Goal: Task Accomplishment & Management: Use online tool/utility

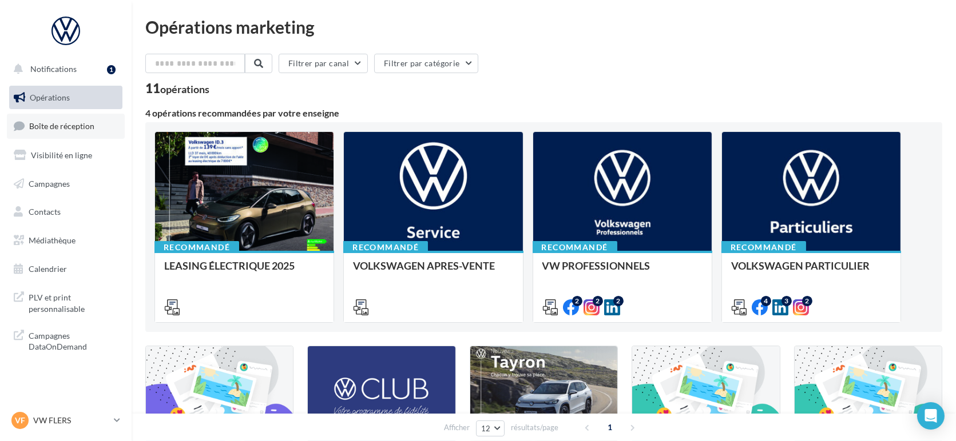
click at [43, 126] on span "Boîte de réception" at bounding box center [61, 126] width 65 height 10
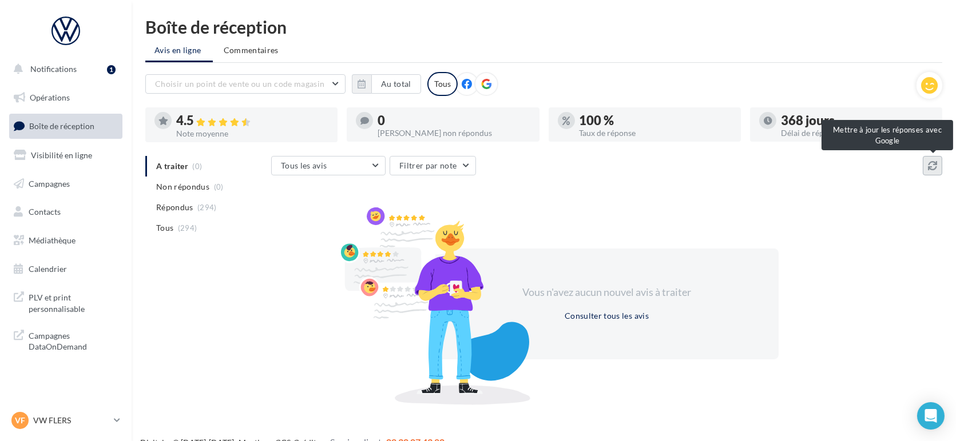
click at [940, 166] on button at bounding box center [931, 165] width 19 height 19
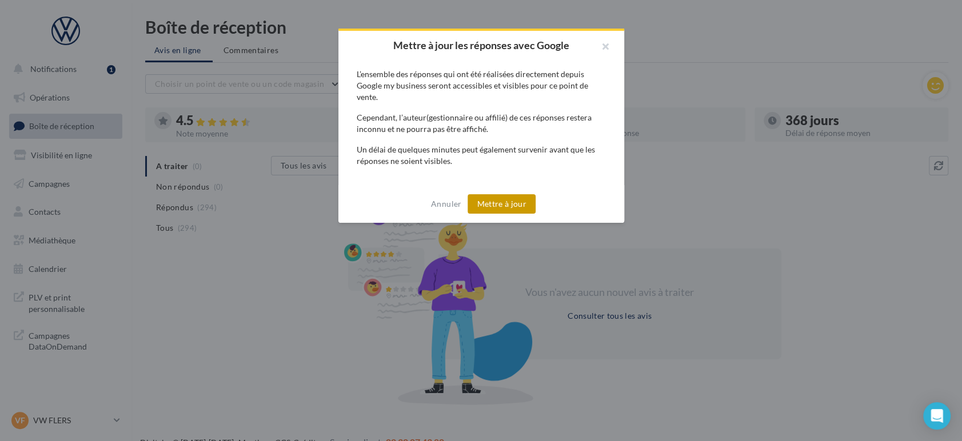
click at [512, 212] on button "Mettre à jour" at bounding box center [502, 203] width 68 height 19
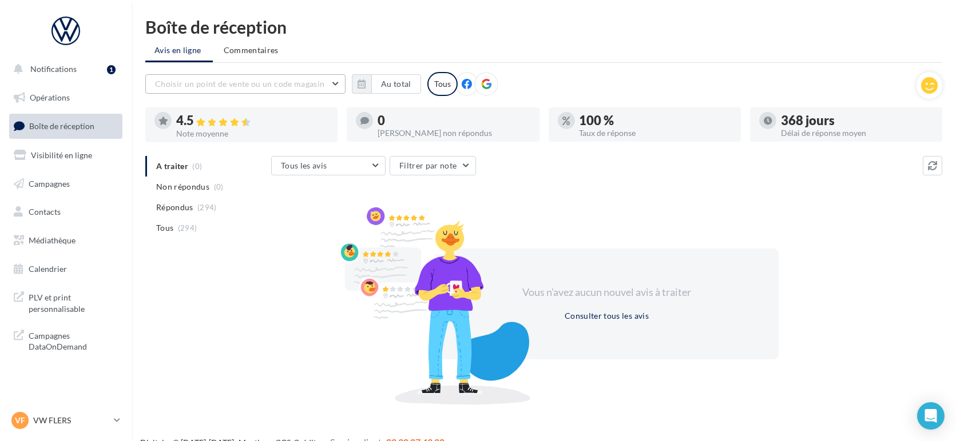
click at [319, 87] on span "Choisir un point de vente ou un code magasin" at bounding box center [239, 84] width 169 height 10
click at [311, 106] on button "1005031 - Volkswagen Flers - Lemauviel Automobiles" at bounding box center [245, 118] width 200 height 41
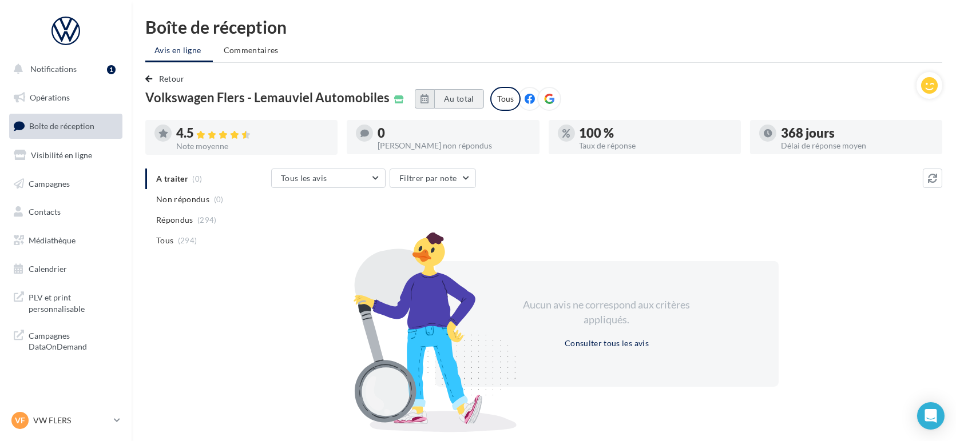
click at [466, 96] on button "Au total" at bounding box center [459, 98] width 50 height 19
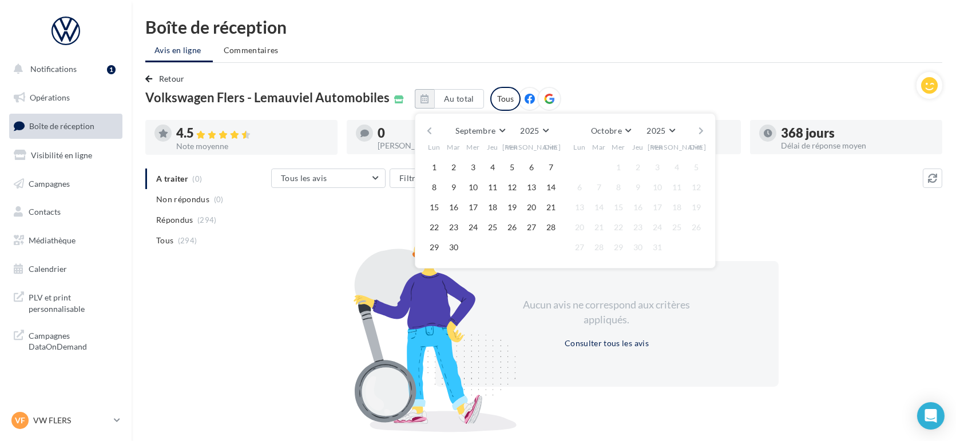
click at [434, 135] on button "button" at bounding box center [429, 131] width 10 height 16
click at [459, 165] on button "1" at bounding box center [453, 167] width 17 height 17
click at [628, 126] on button "Août" at bounding box center [609, 131] width 37 height 16
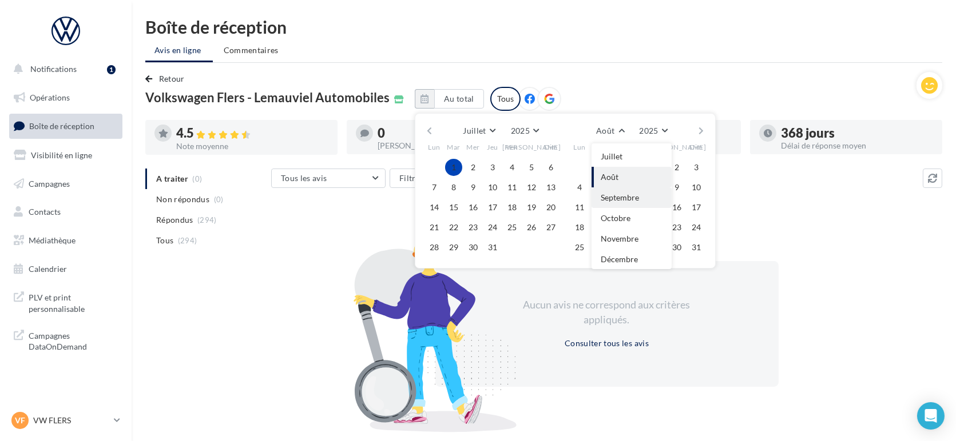
click at [636, 201] on span "Septembre" at bounding box center [619, 198] width 38 height 10
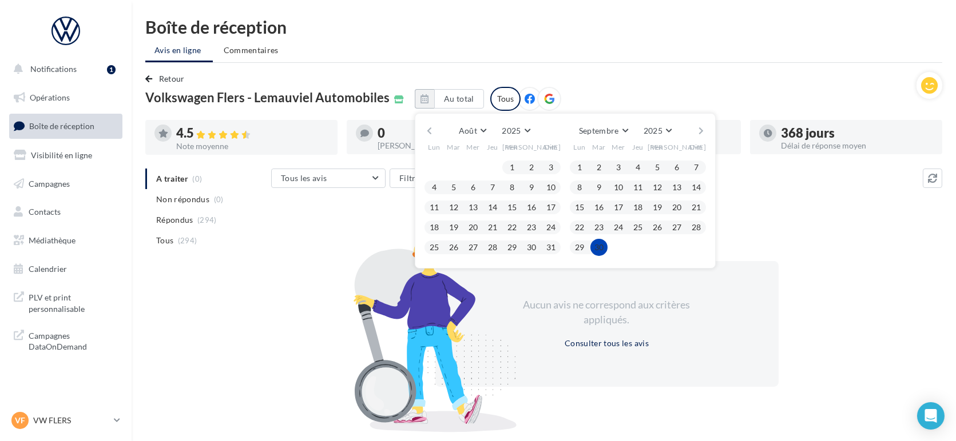
click at [607, 251] on button "30" at bounding box center [598, 247] width 17 height 17
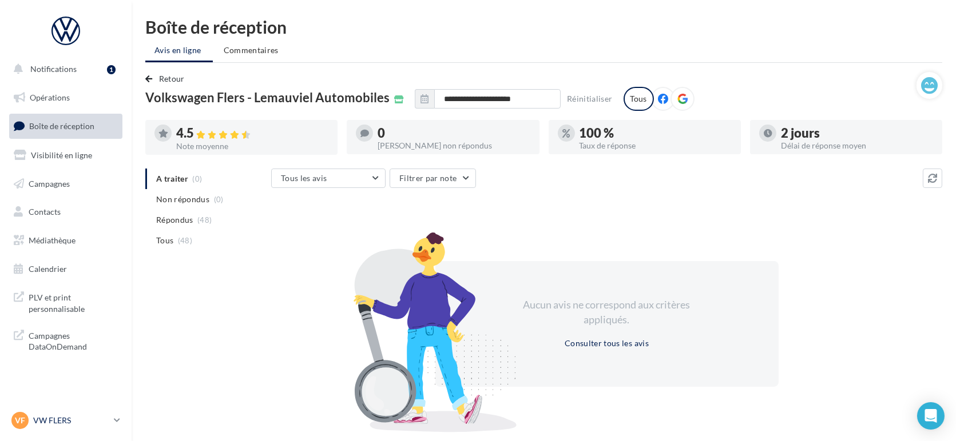
click at [85, 424] on p "VW FLERS" at bounding box center [71, 420] width 76 height 11
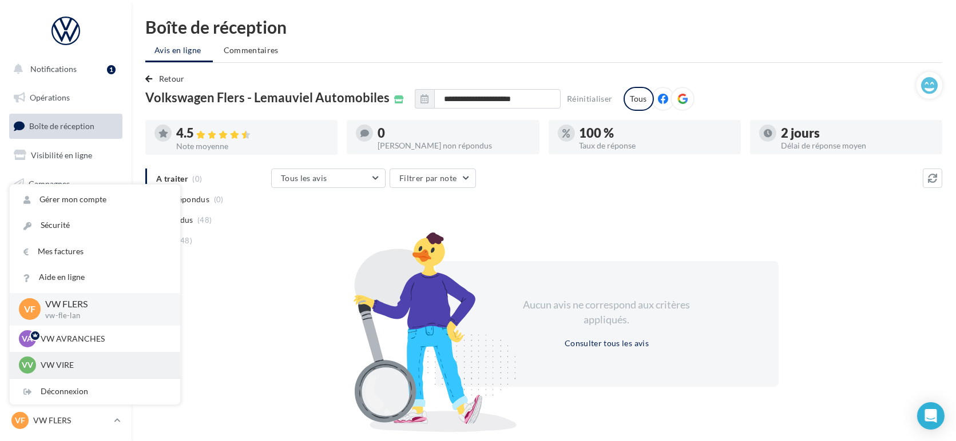
click at [67, 375] on div "VV VW VIRE vw-vir-lan" at bounding box center [95, 365] width 170 height 26
click at [61, 358] on div "VV VW VIRE vw-vir-lan" at bounding box center [95, 365] width 152 height 17
